Goal: Information Seeking & Learning: Check status

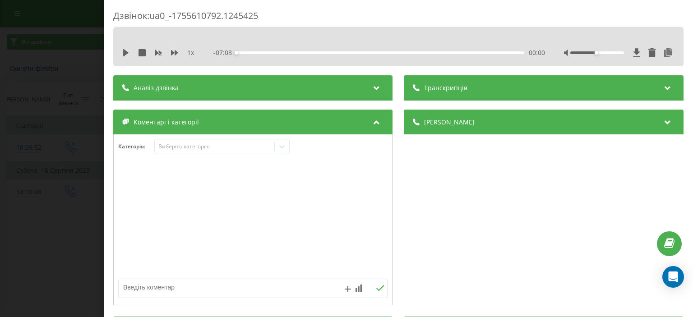
click at [14, 177] on div "Дзвінок : ua0_-1755610792.1245425 1 x - 07:08 00:00 00:00 Транскрипція Для AI-а…" at bounding box center [346, 158] width 693 height 317
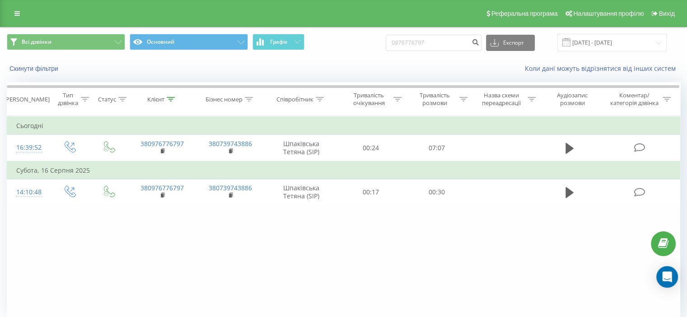
click at [464, 33] on div "Всі дзвінки Основний Графік 0976776797 Експорт .csv .xls .xlsx [DATE] - [DATE]" at bounding box center [343, 43] width 686 height 30
drag, startPoint x: 453, startPoint y: 41, endPoint x: 200, endPoint y: 50, distance: 253.0
click at [200, 50] on div "Всі дзвінки Основний Графік 0976776797 Експорт .csv .xls .xlsx [DATE] - [DATE]" at bounding box center [343, 43] width 673 height 18
paste input "0633531476"
type input "0633531476"
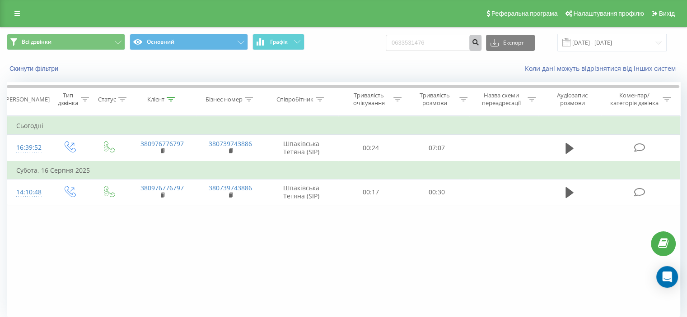
click at [479, 44] on icon "submit" at bounding box center [475, 40] width 8 height 5
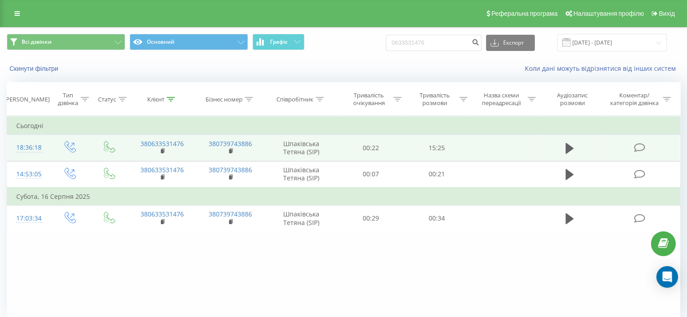
click at [641, 148] on icon at bounding box center [638, 147] width 11 height 9
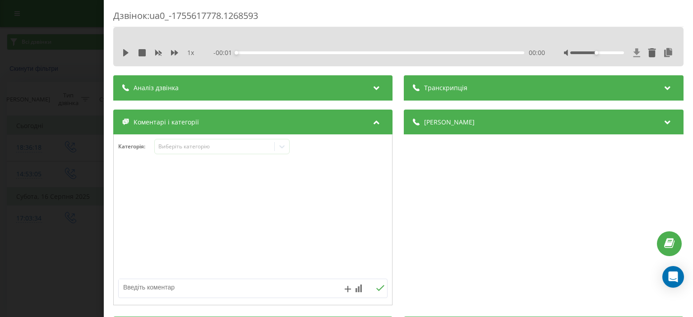
click at [634, 53] on icon at bounding box center [637, 52] width 7 height 9
